Goal: Navigation & Orientation: Find specific page/section

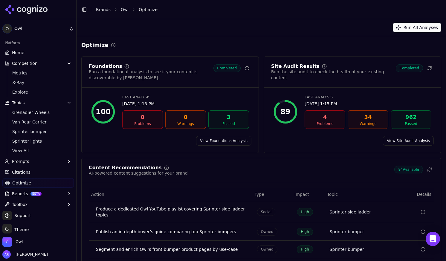
scroll to position [3, 0]
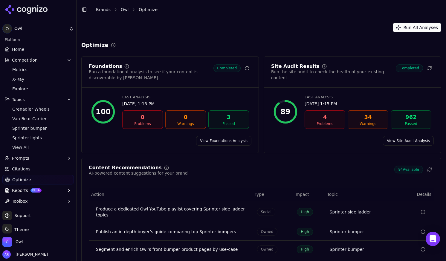
click at [18, 59] on span "Competition" at bounding box center [25, 60] width 26 height 6
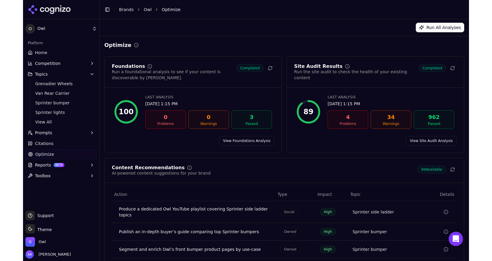
scroll to position [0, 0]
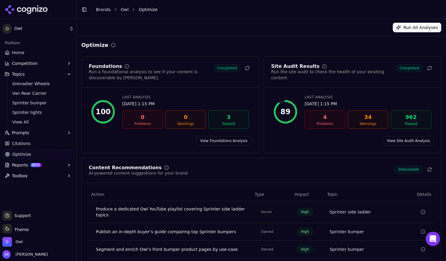
click at [20, 61] on span "Competition" at bounding box center [25, 63] width 26 height 6
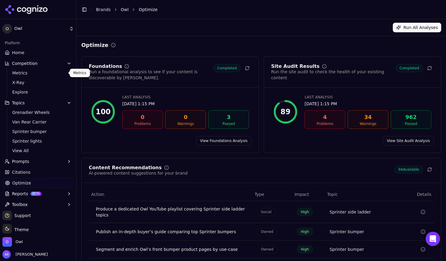
click at [21, 73] on span "Metrics" at bounding box center [38, 73] width 52 height 6
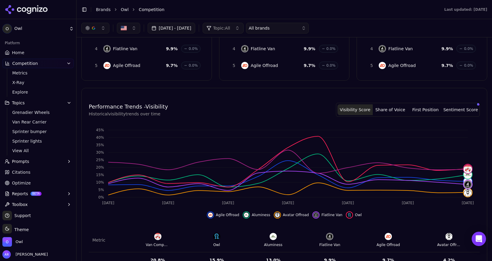
scroll to position [22, 0]
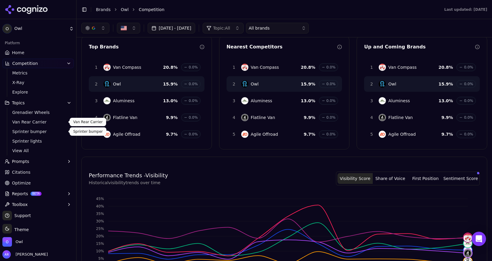
click at [29, 123] on span "Van Rear Carrier" at bounding box center [38, 122] width 52 height 6
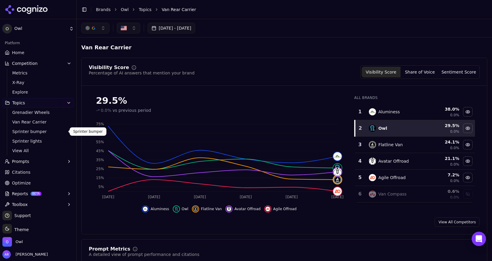
click at [42, 131] on span "Sprinter bumper" at bounding box center [38, 131] width 52 height 6
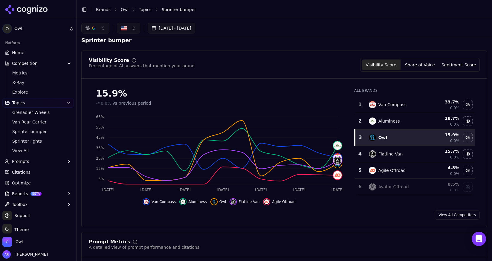
scroll to position [8, 0]
click at [22, 151] on span "View All" at bounding box center [38, 151] width 52 height 6
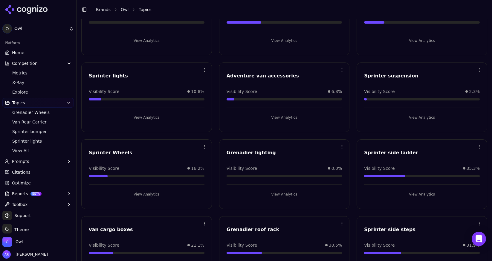
scroll to position [102, 0]
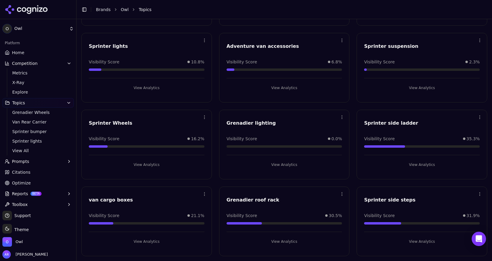
click at [390, 200] on div "Sprinter side steps" at bounding box center [422, 199] width 116 height 7
click at [416, 242] on button "View Analytics" at bounding box center [422, 242] width 116 height 10
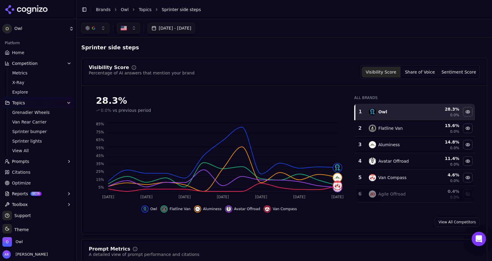
scroll to position [3, 0]
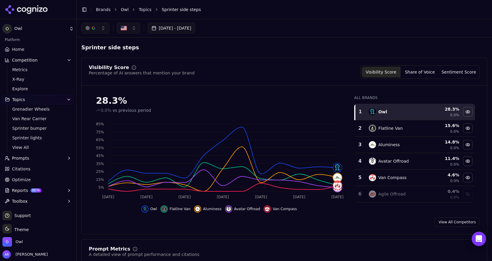
click at [19, 170] on span "Citations" at bounding box center [21, 169] width 19 height 6
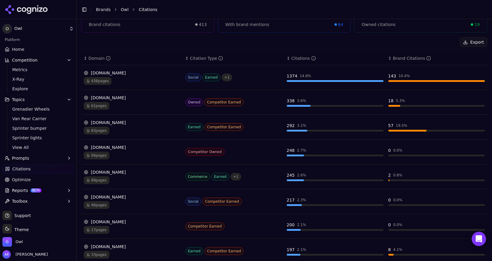
scroll to position [76, 0]
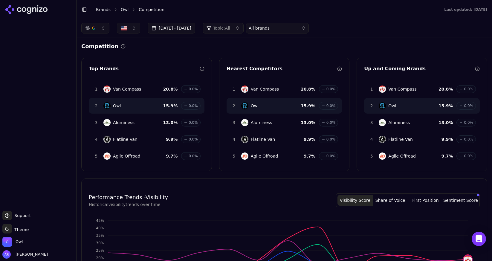
click at [24, 7] on icon at bounding box center [24, 9] width 5 height 5
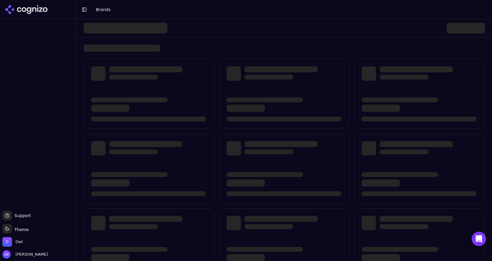
click at [84, 11] on button "Toggle Sidebar" at bounding box center [84, 9] width 8 height 8
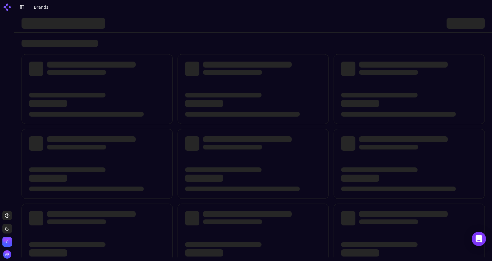
click at [24, 9] on button "Toggle Sidebar" at bounding box center [22, 7] width 8 height 8
